Goal: Information Seeking & Learning: Learn about a topic

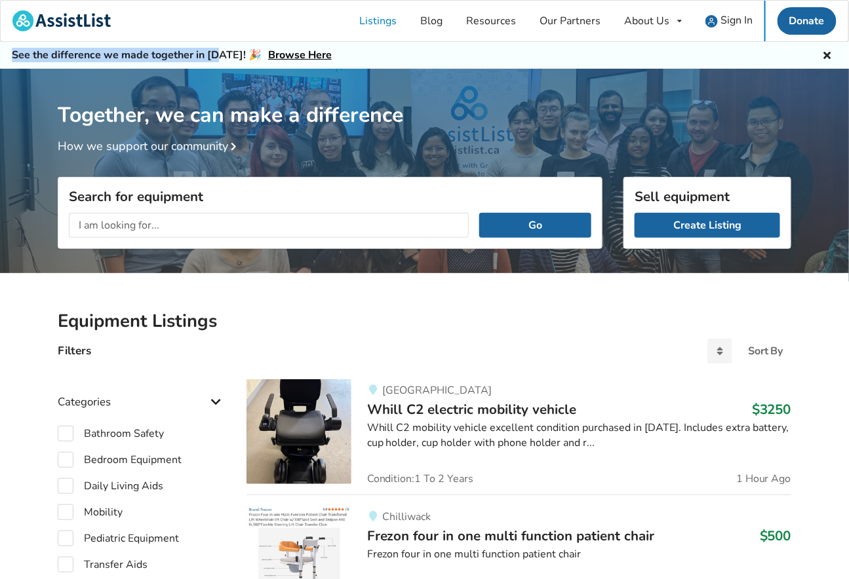
drag, startPoint x: 149, startPoint y: 47, endPoint x: 218, endPoint y: 56, distance: 68.8
click at [218, 56] on div "See the difference we made together in 2024! 🎉 Browse Here" at bounding box center [424, 55] width 849 height 27
click at [218, 56] on h5 "See the difference we made together in 2024! 🎉 Browse Here" at bounding box center [172, 55] width 320 height 14
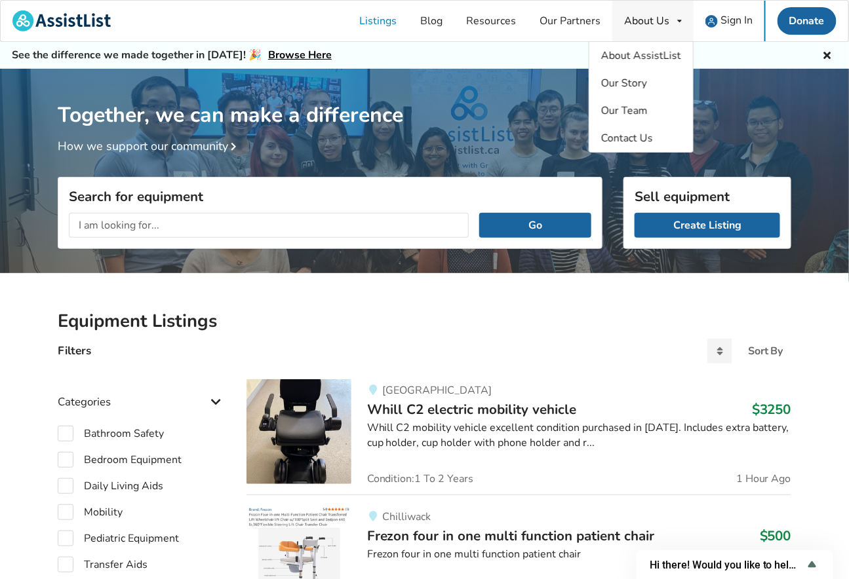
click at [631, 16] on div "About Us" at bounding box center [646, 21] width 45 height 10
click at [626, 56] on span "About AssistList" at bounding box center [641, 55] width 80 height 14
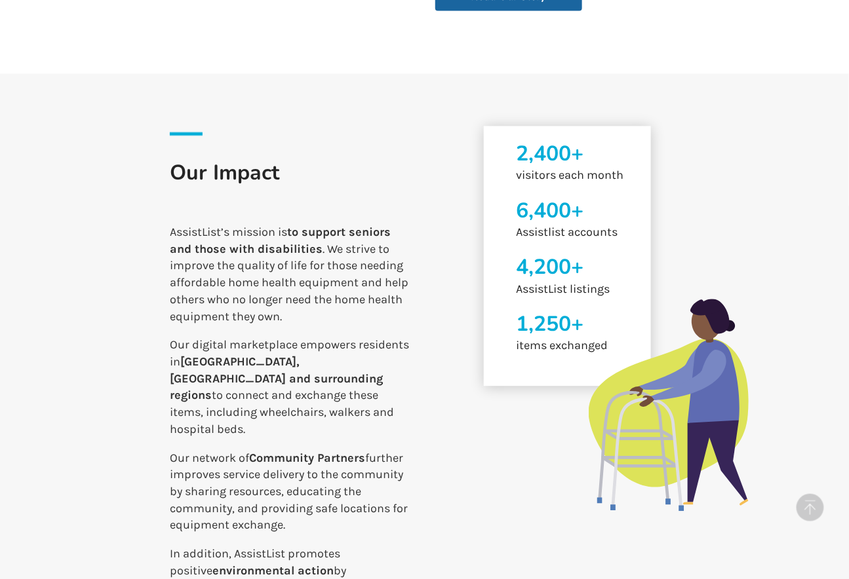
scroll to position [793, 0]
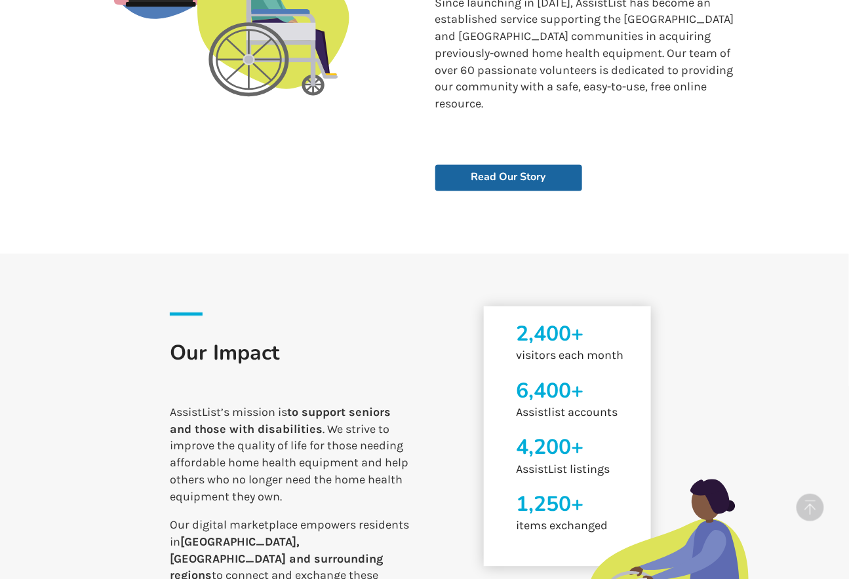
scroll to position [626, 0]
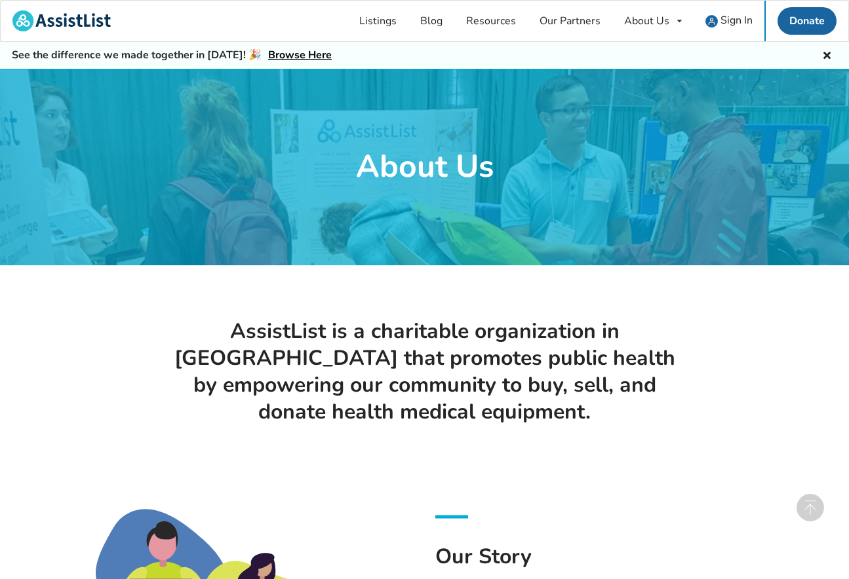
scroll to position [626, 0]
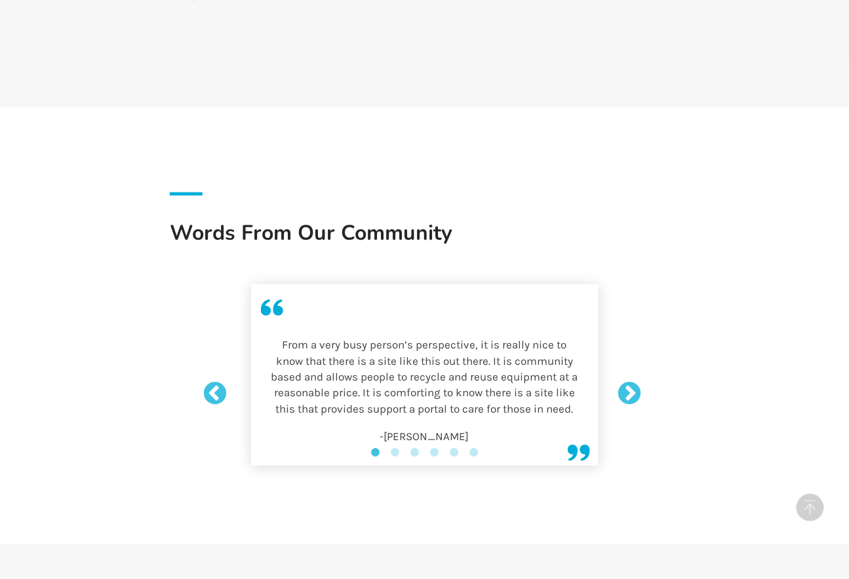
scroll to position [1493, 0]
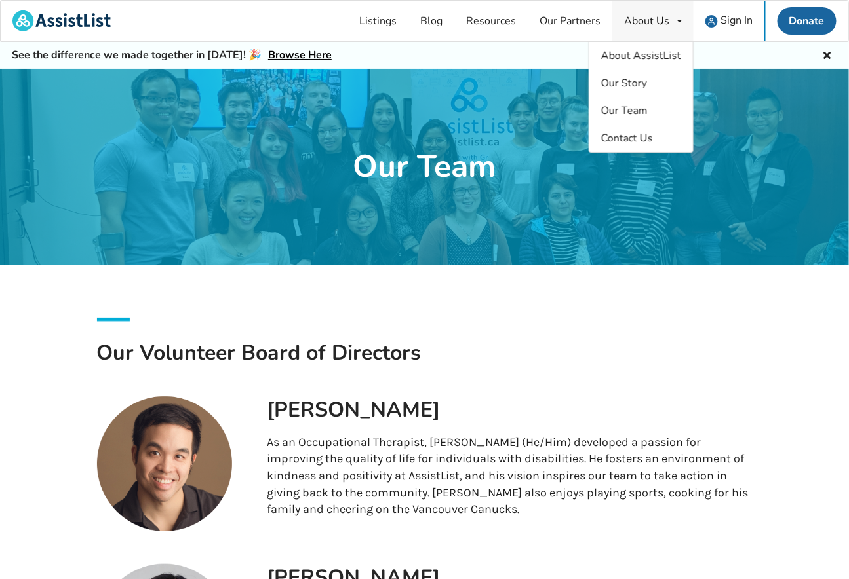
click at [643, 28] on div "About Us About AssistList Our Story Our Team Contact Us" at bounding box center [652, 21] width 81 height 41
click at [634, 51] on span "About AssistList" at bounding box center [641, 55] width 80 height 14
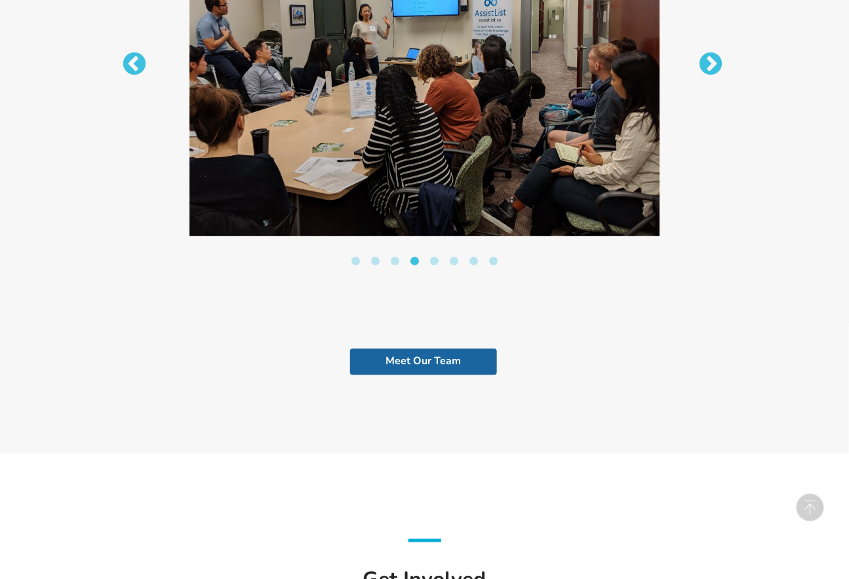
scroll to position [2904, 0]
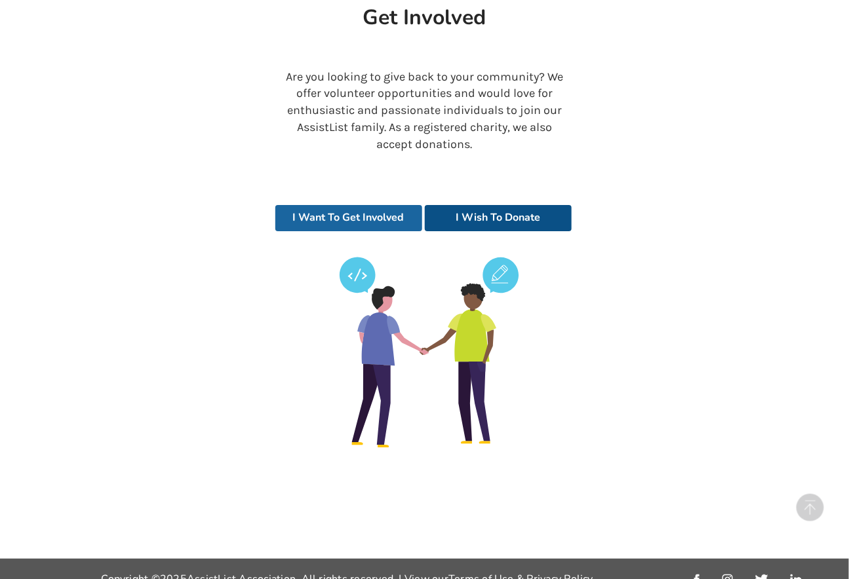
click at [488, 205] on link "I Wish To Donate" at bounding box center [498, 218] width 147 height 26
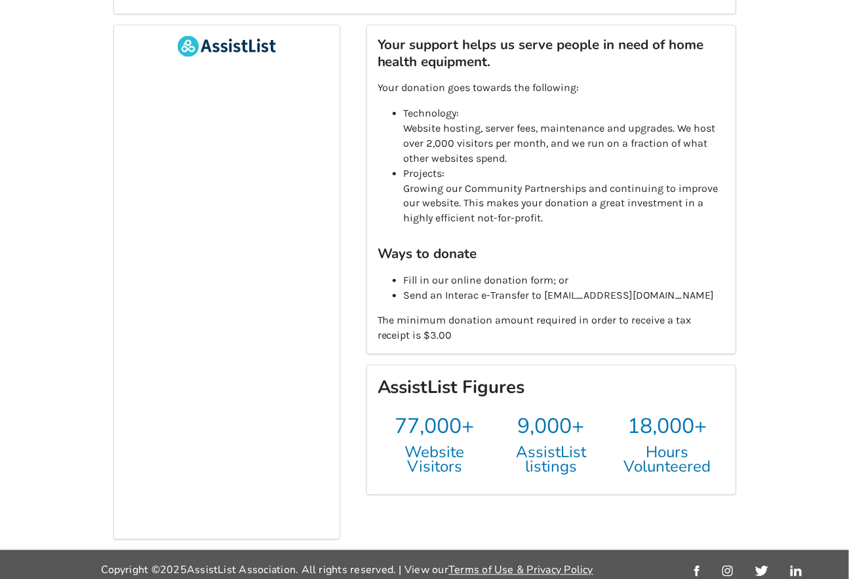
scroll to position [216, 0]
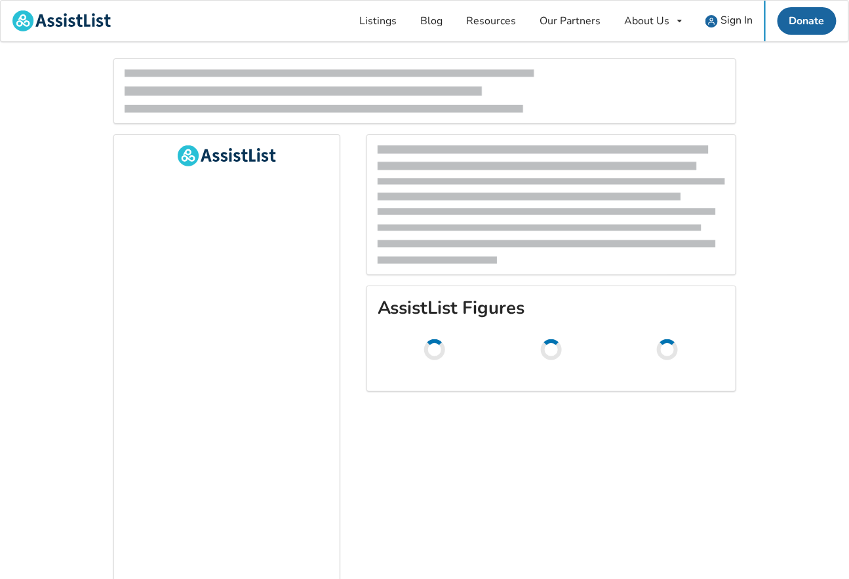
scroll to position [216, 0]
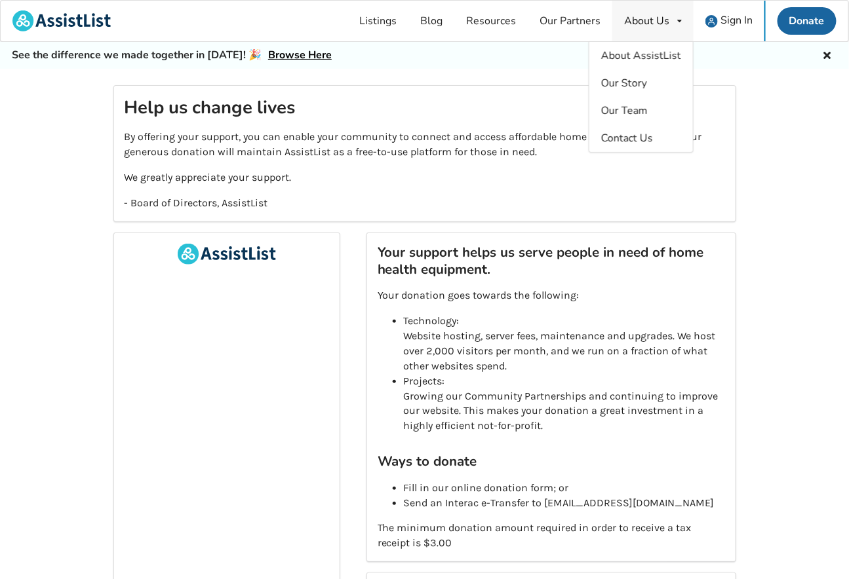
click at [655, 21] on div "About Us" at bounding box center [646, 21] width 45 height 10
click at [628, 57] on span "About AssistList" at bounding box center [641, 55] width 80 height 14
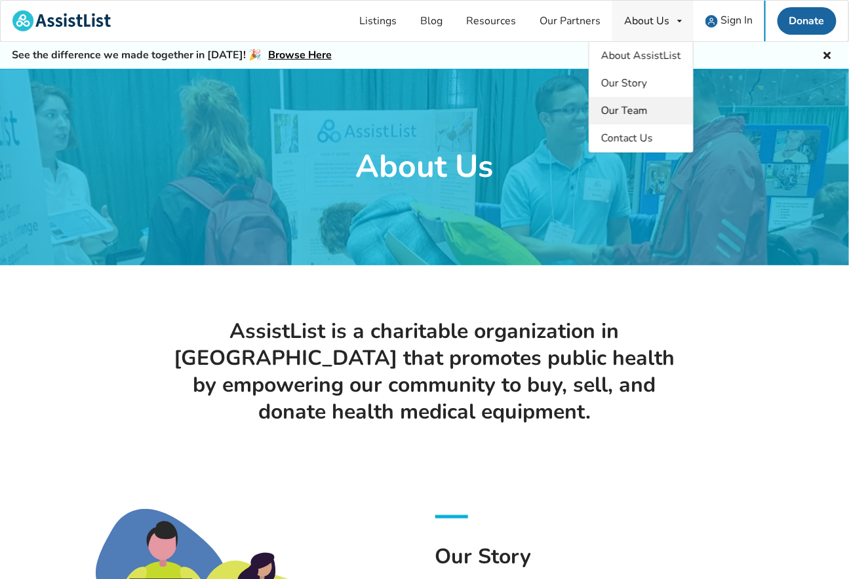
click at [640, 116] on span "Our Team" at bounding box center [624, 111] width 47 height 14
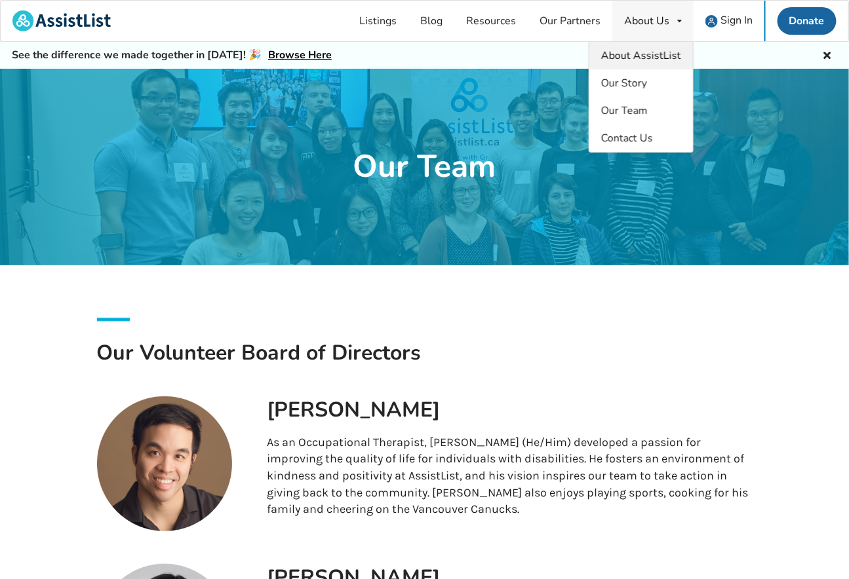
click at [638, 61] on span "About AssistList" at bounding box center [641, 55] width 80 height 14
